Goal: Find specific page/section: Find specific page/section

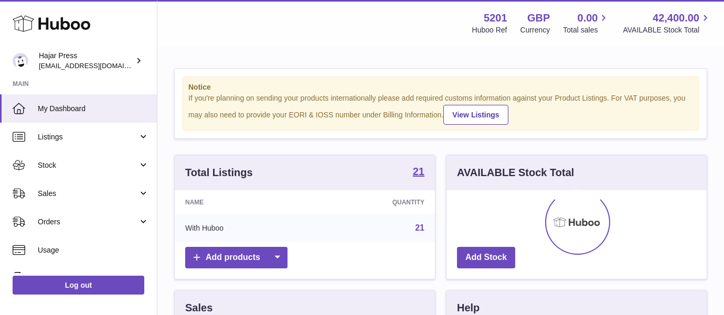
scroll to position [164, 260]
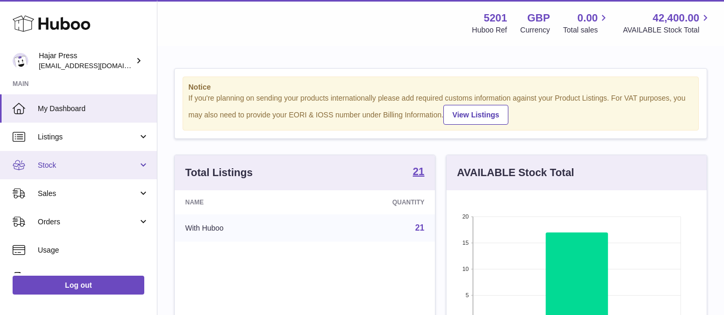
click at [72, 164] on span "Stock" at bounding box center [88, 166] width 100 height 10
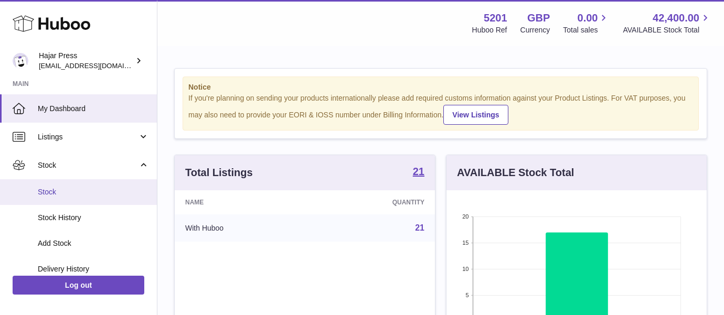
click at [72, 193] on span "Stock" at bounding box center [93, 192] width 111 height 10
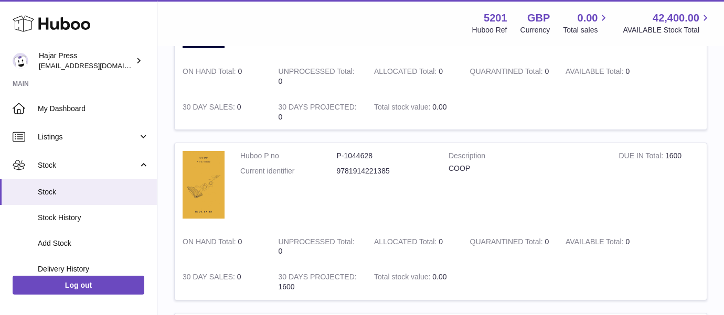
scroll to position [378, 0]
